Goal: Complete application form

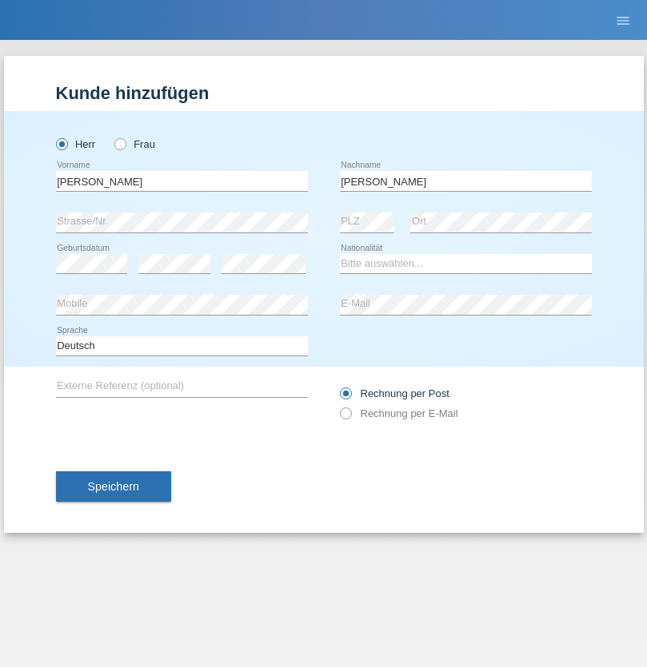
type input "[PERSON_NAME]"
select select "CH"
select select "en"
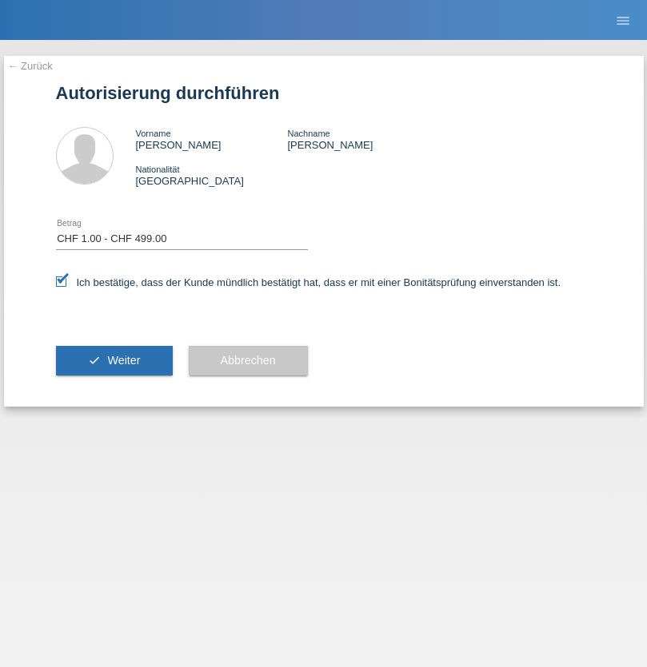
select select "1"
click at [113, 360] on span "Weiter" at bounding box center [123, 360] width 33 height 13
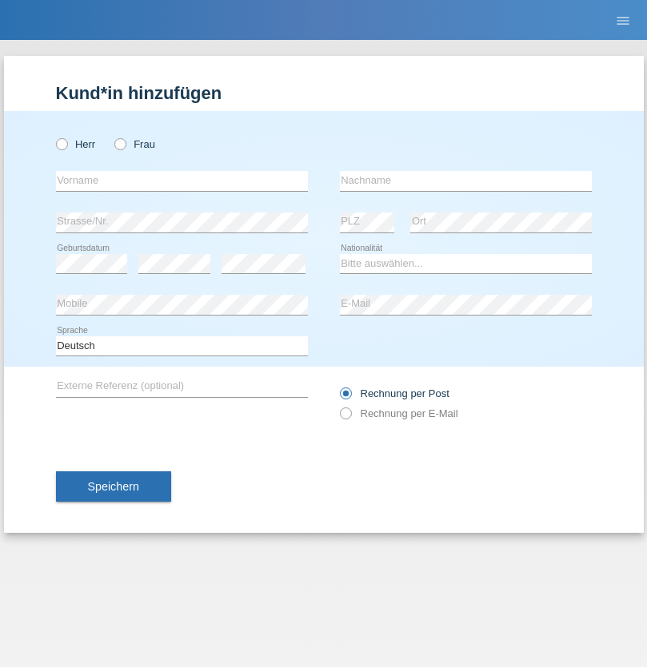
radio input "true"
click at [181, 181] on input "text" at bounding box center [182, 181] width 252 height 20
type input "firat"
click at [465, 181] on input "text" at bounding box center [466, 181] width 252 height 20
type input "kara"
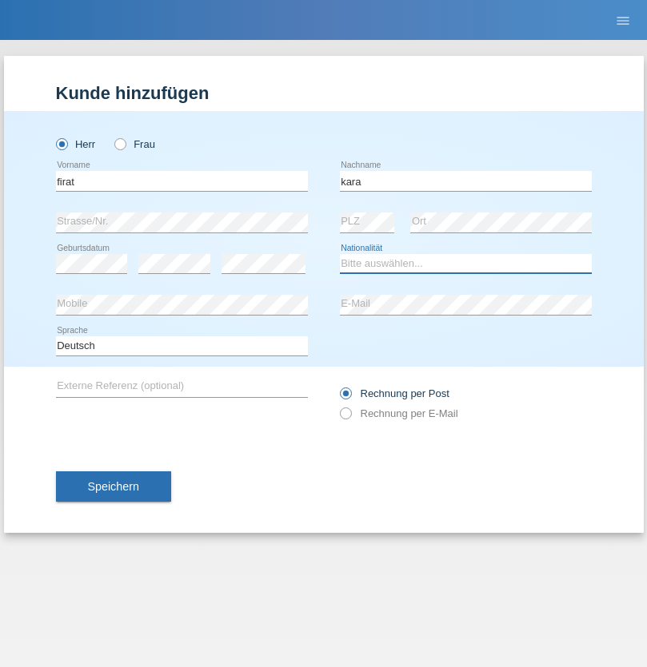
select select "CH"
